Goal: Information Seeking & Learning: Learn about a topic

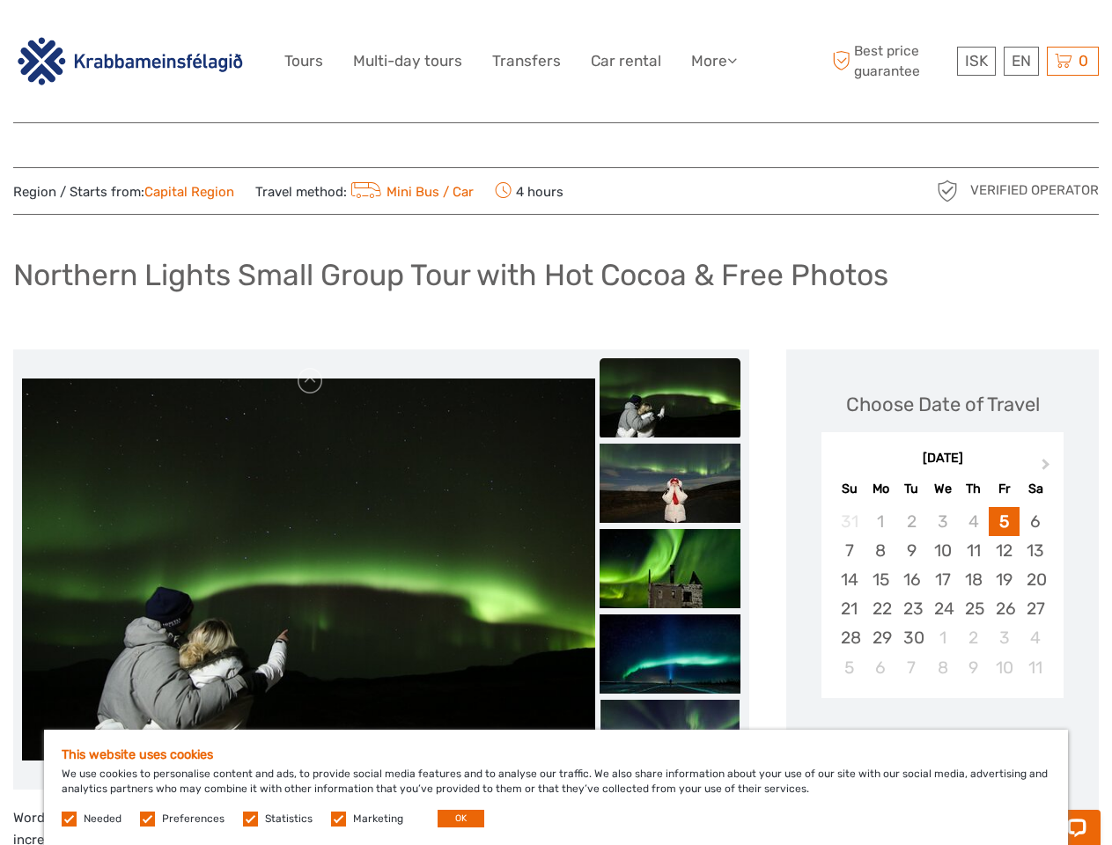
click at [712, 61] on link "More" at bounding box center [714, 61] width 46 height 26
click at [734, 60] on icon at bounding box center [732, 60] width 10 height 15
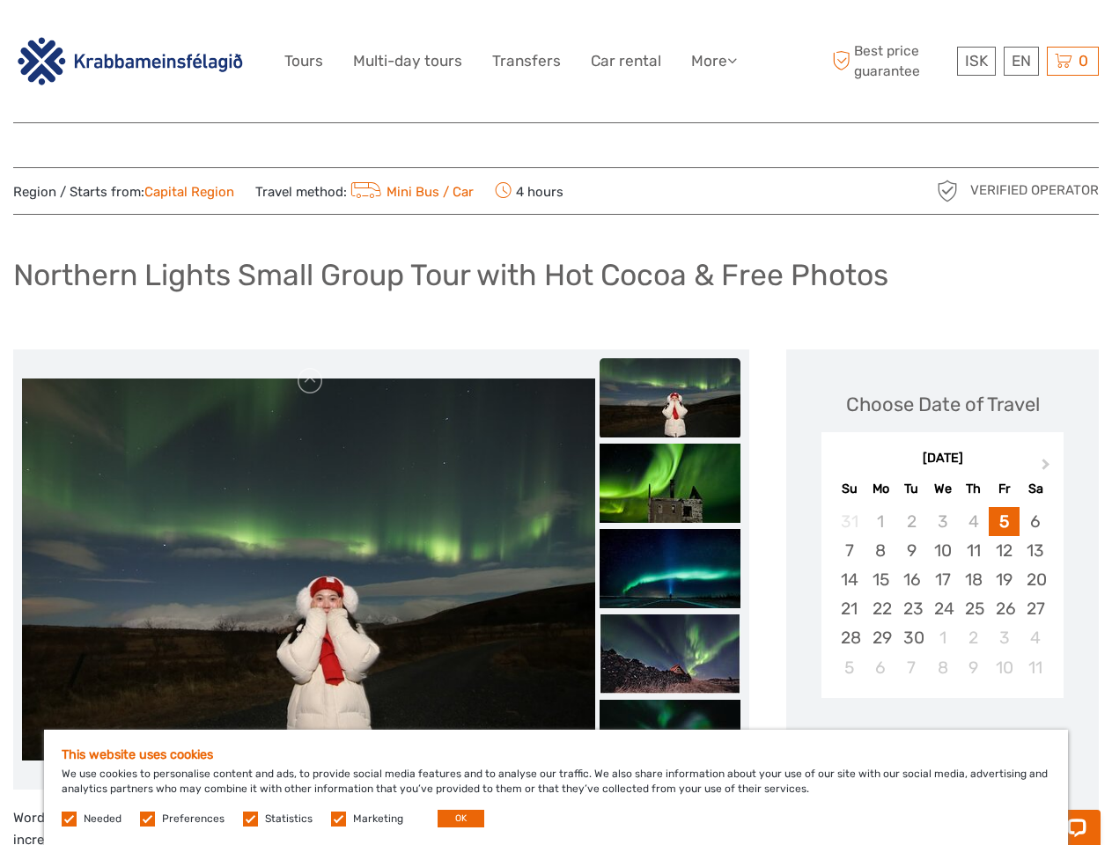
click at [976, 61] on span "ISK" at bounding box center [976, 61] width 23 height 18
click at [1021, 61] on div "EN English Español Deutsch" at bounding box center [1021, 61] width 35 height 29
click at [1073, 61] on div "0 Items Total 0 ISK Checkout The shopping cart is empty." at bounding box center [1073, 61] width 52 height 29
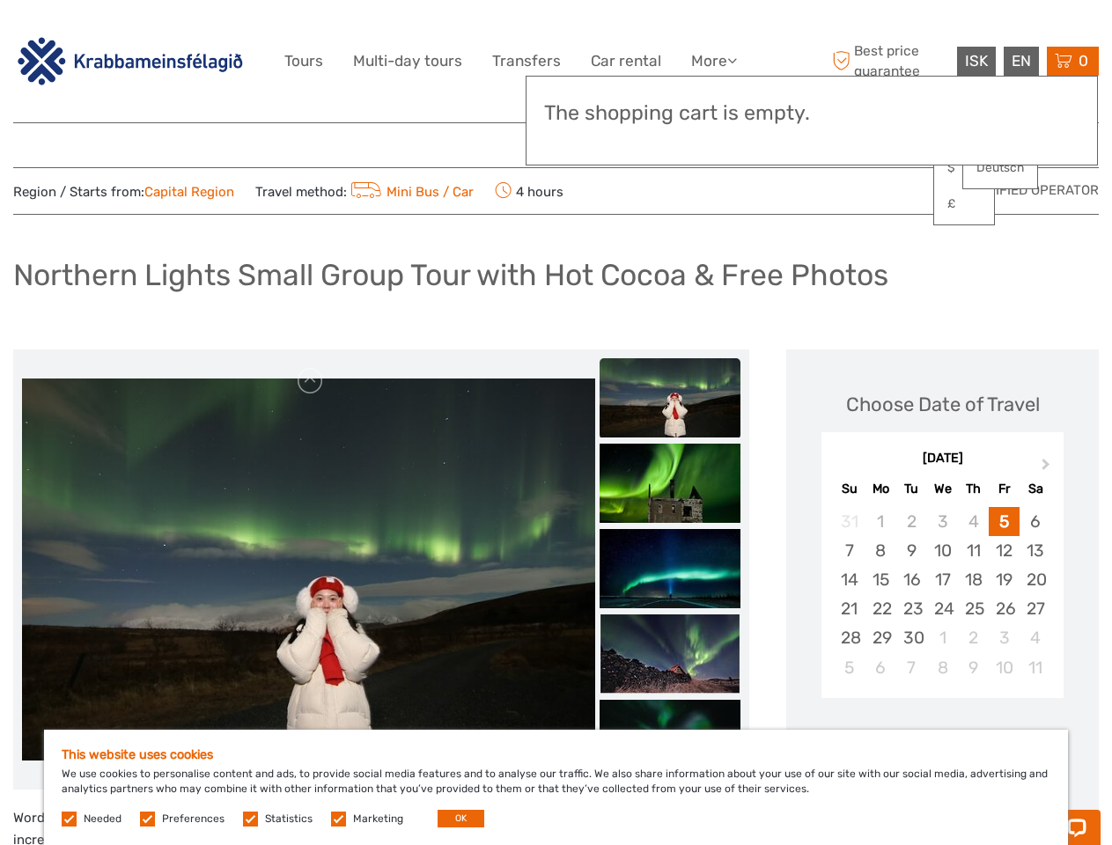
click at [308, 570] on img at bounding box center [308, 570] width 573 height 382
click at [311, 381] on link at bounding box center [311, 381] width 28 height 28
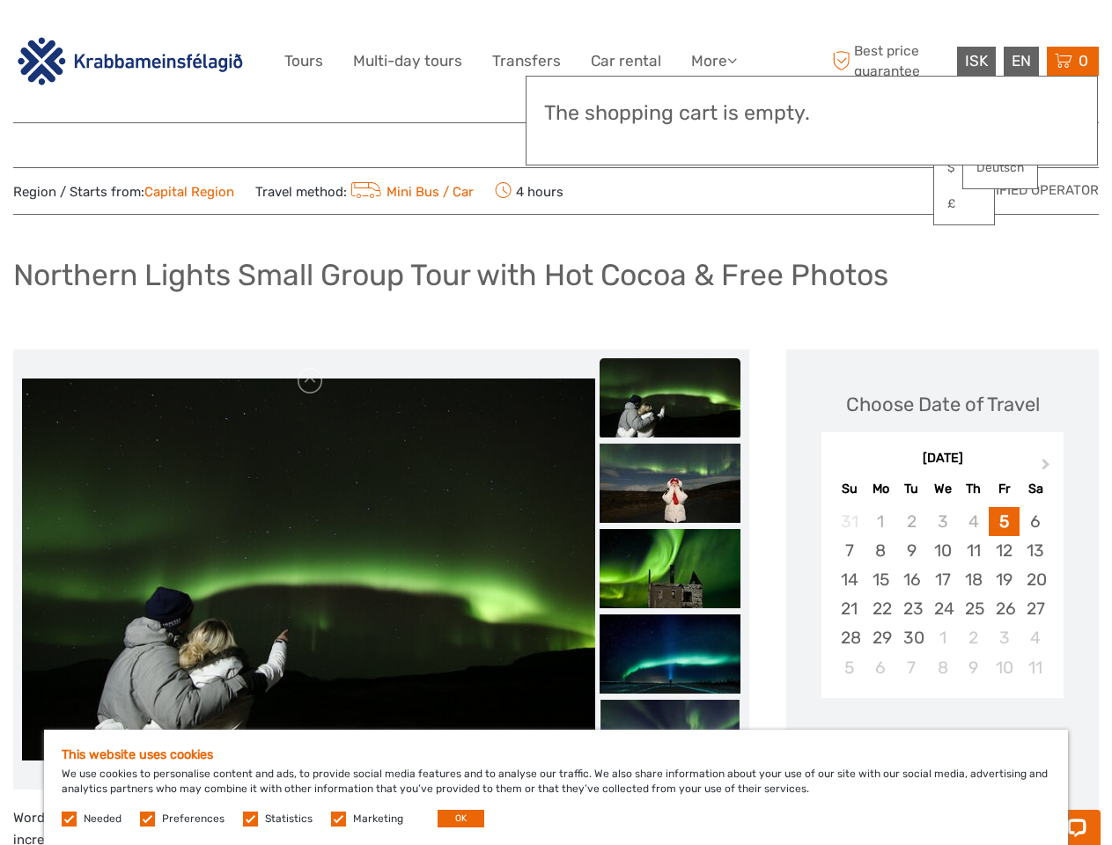
click at [670, 143] on div "Items Total 0 ISK Checkout The shopping cart is empty." at bounding box center [812, 121] width 572 height 90
click at [670, 142] on div "Items Total 0 ISK Checkout The shopping cart is empty." at bounding box center [812, 121] width 572 height 90
